Goal: Use online tool/utility: Utilize a website feature to perform a specific function

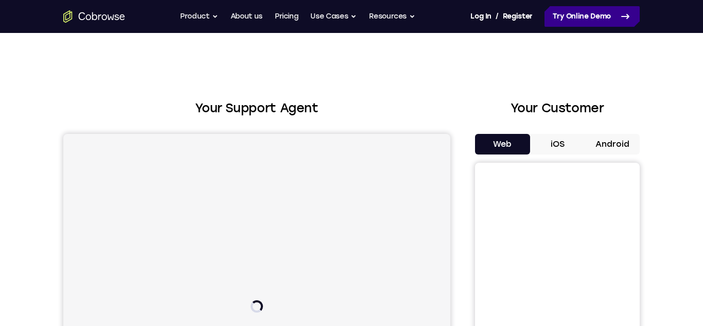
click at [573, 18] on link "Try Online Demo" at bounding box center [592, 16] width 95 height 21
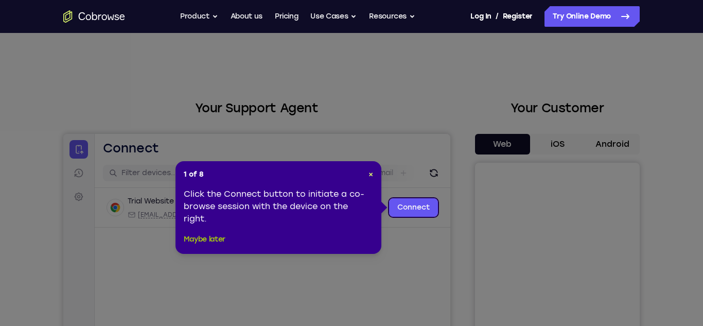
click at [215, 239] on button "Maybe later" at bounding box center [205, 239] width 42 height 12
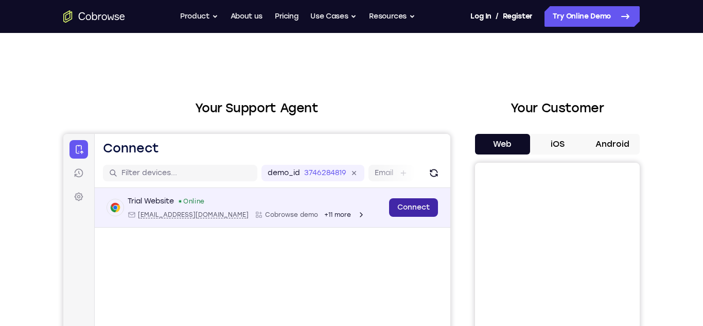
click at [416, 210] on link "Connect" at bounding box center [413, 207] width 49 height 19
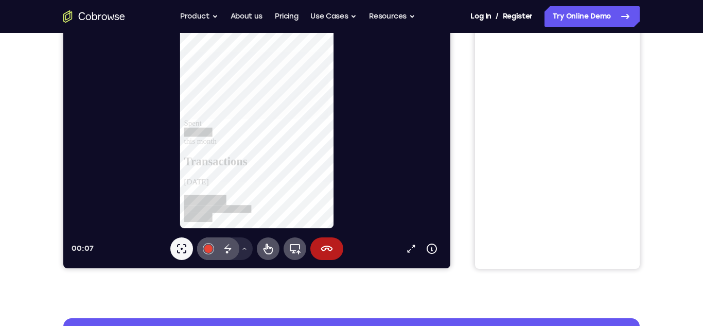
scroll to position [227, 0]
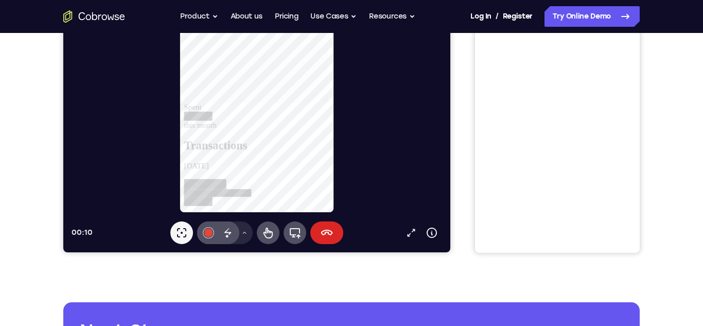
click at [328, 231] on icon at bounding box center [327, 233] width 12 height 12
